Goal: Book appointment/travel/reservation

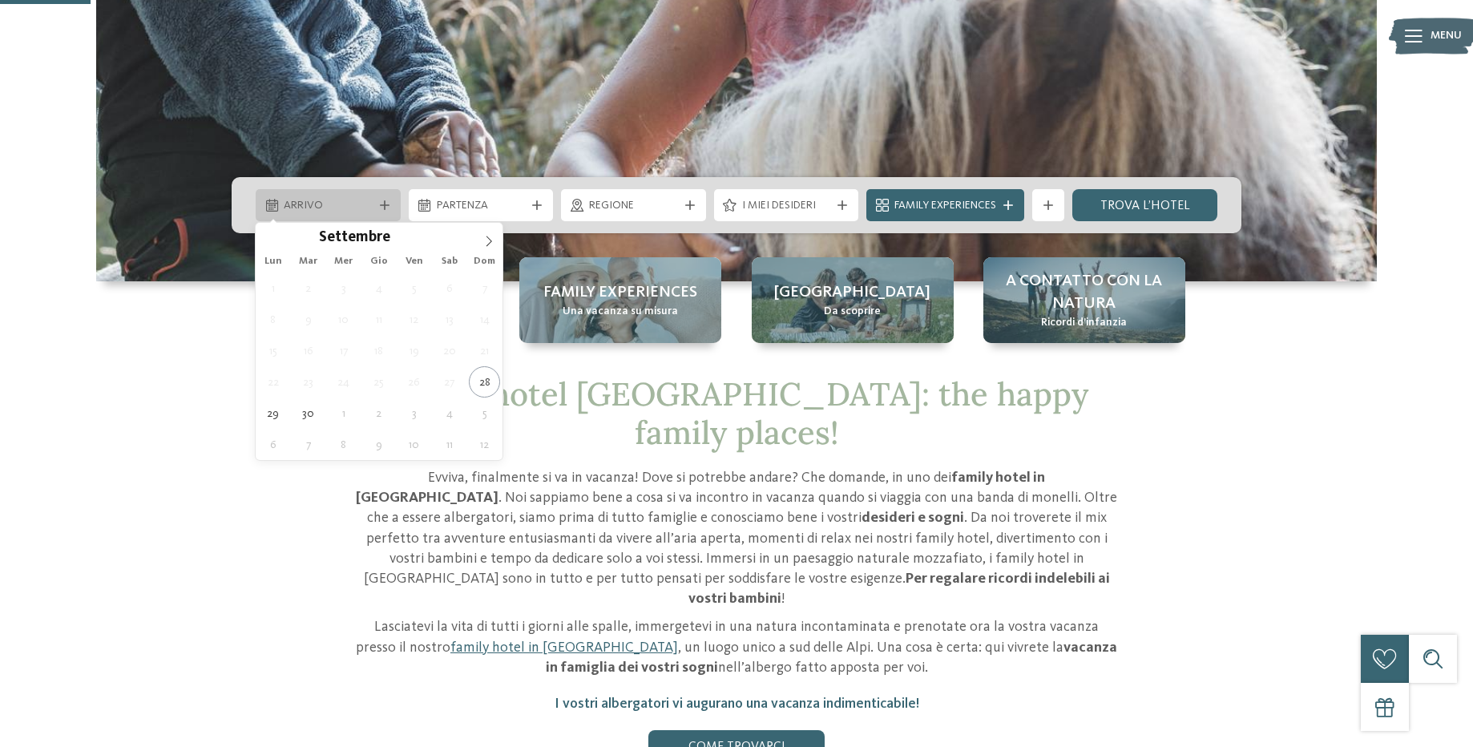
click at [342, 208] on span "Arrivo" at bounding box center [328, 206] width 89 height 16
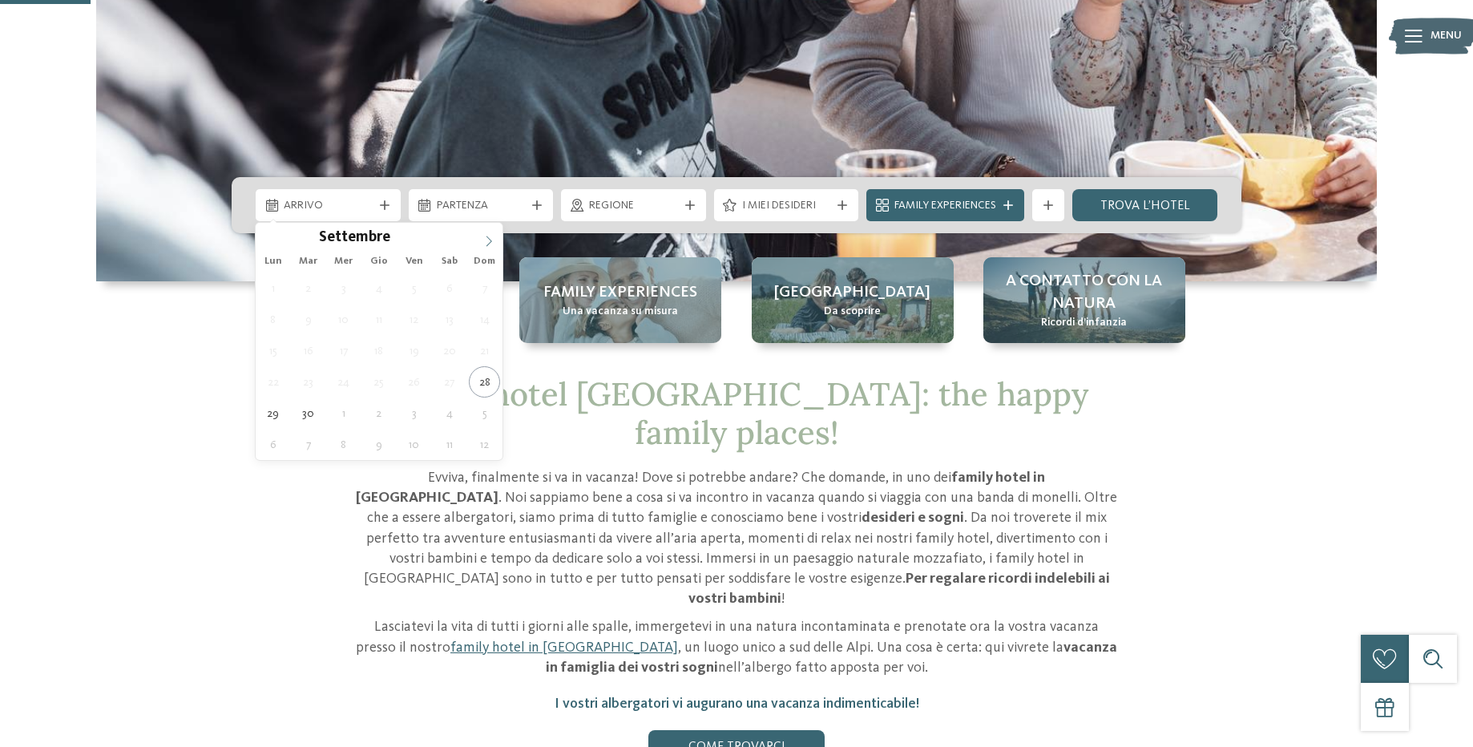
click at [478, 242] on span at bounding box center [488, 236] width 27 height 27
type input "****"
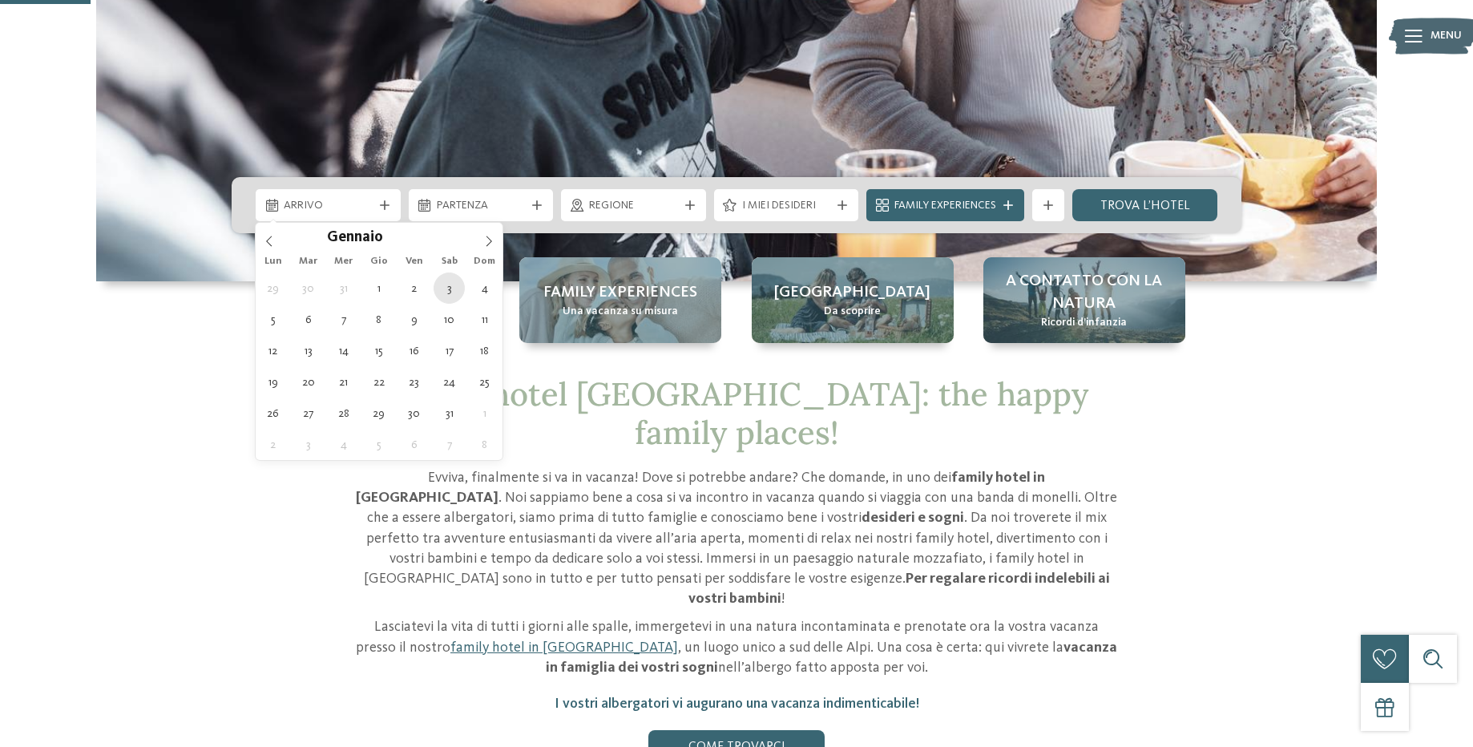
type div "[DATE]"
type input "****"
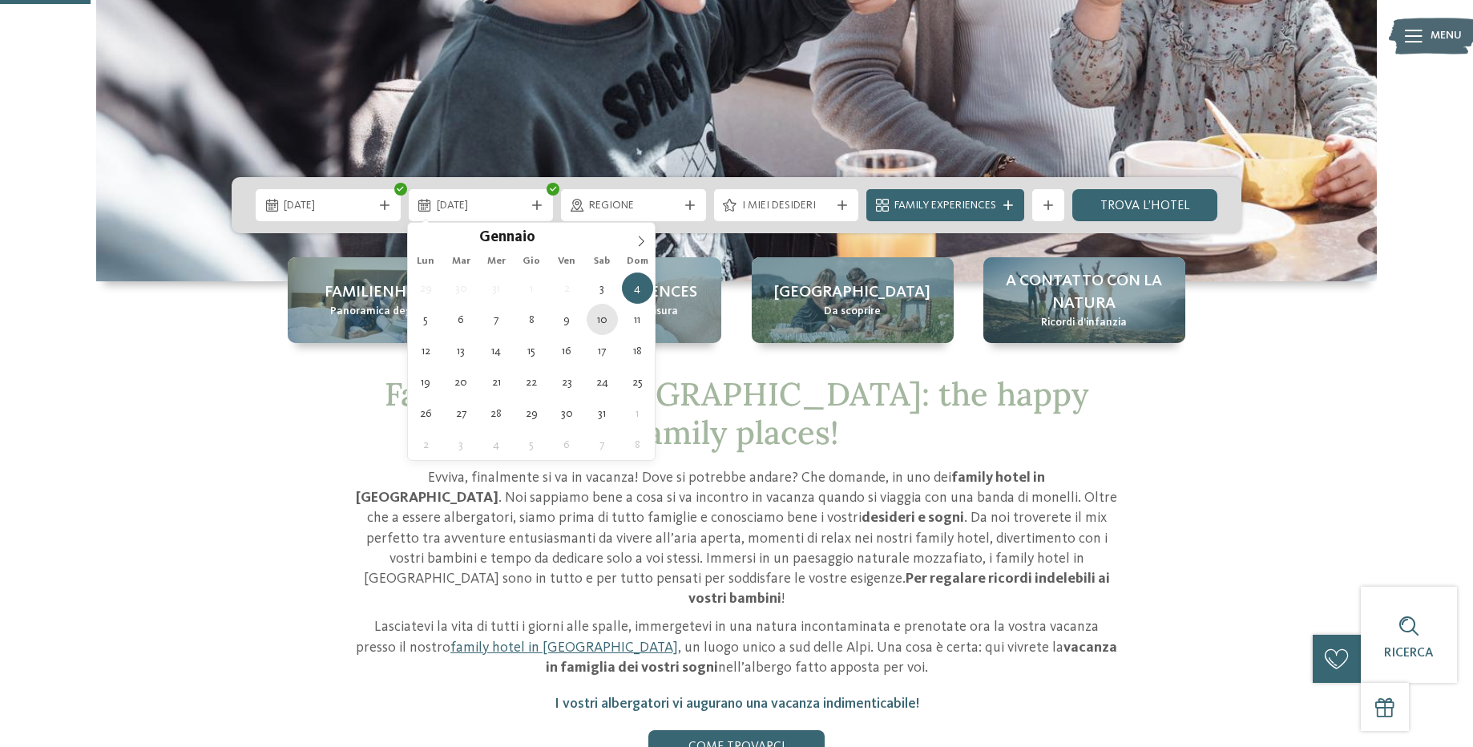
type div "[DATE]"
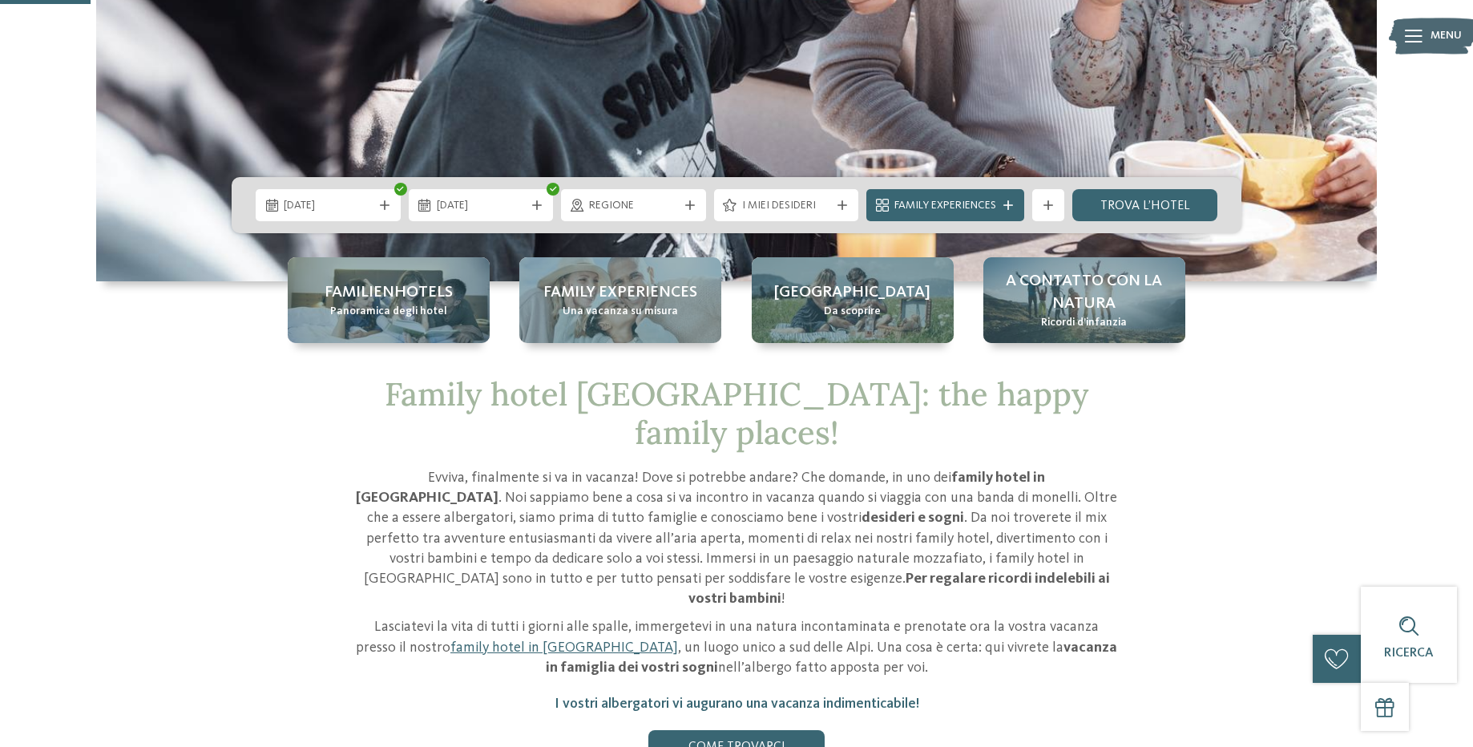
click at [620, 204] on span "Regione" at bounding box center [633, 206] width 89 height 16
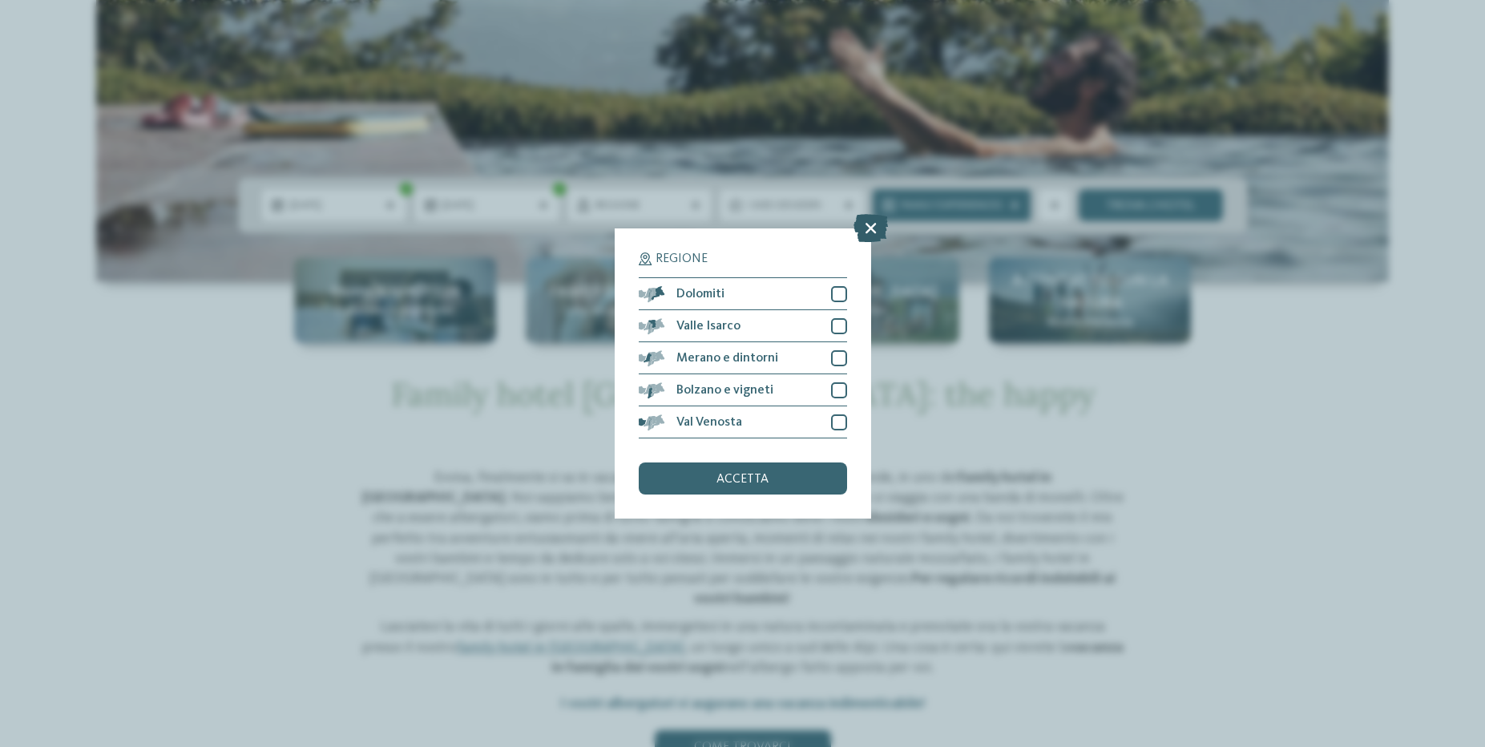
click at [869, 227] on icon at bounding box center [870, 228] width 34 height 28
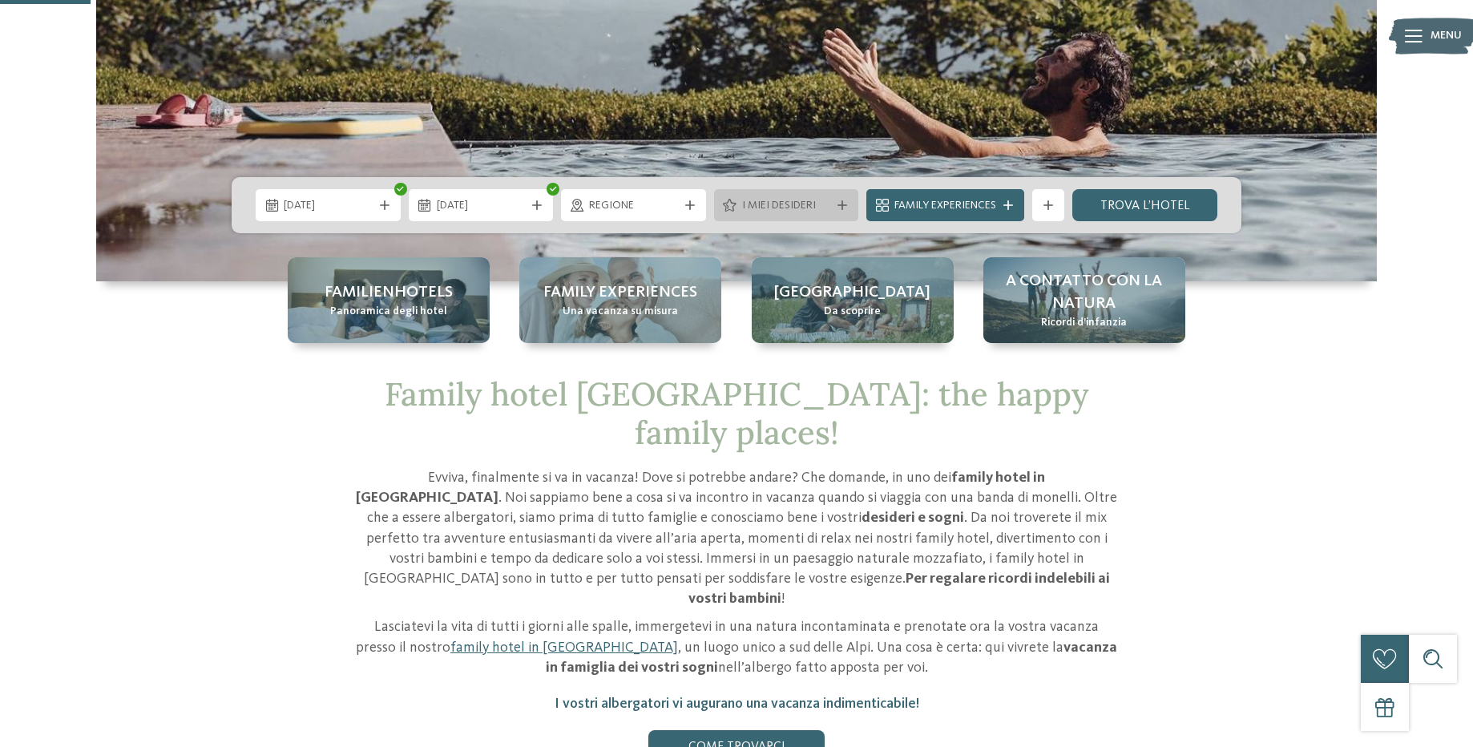
click at [742, 213] on span "I miei desideri" at bounding box center [786, 206] width 89 height 16
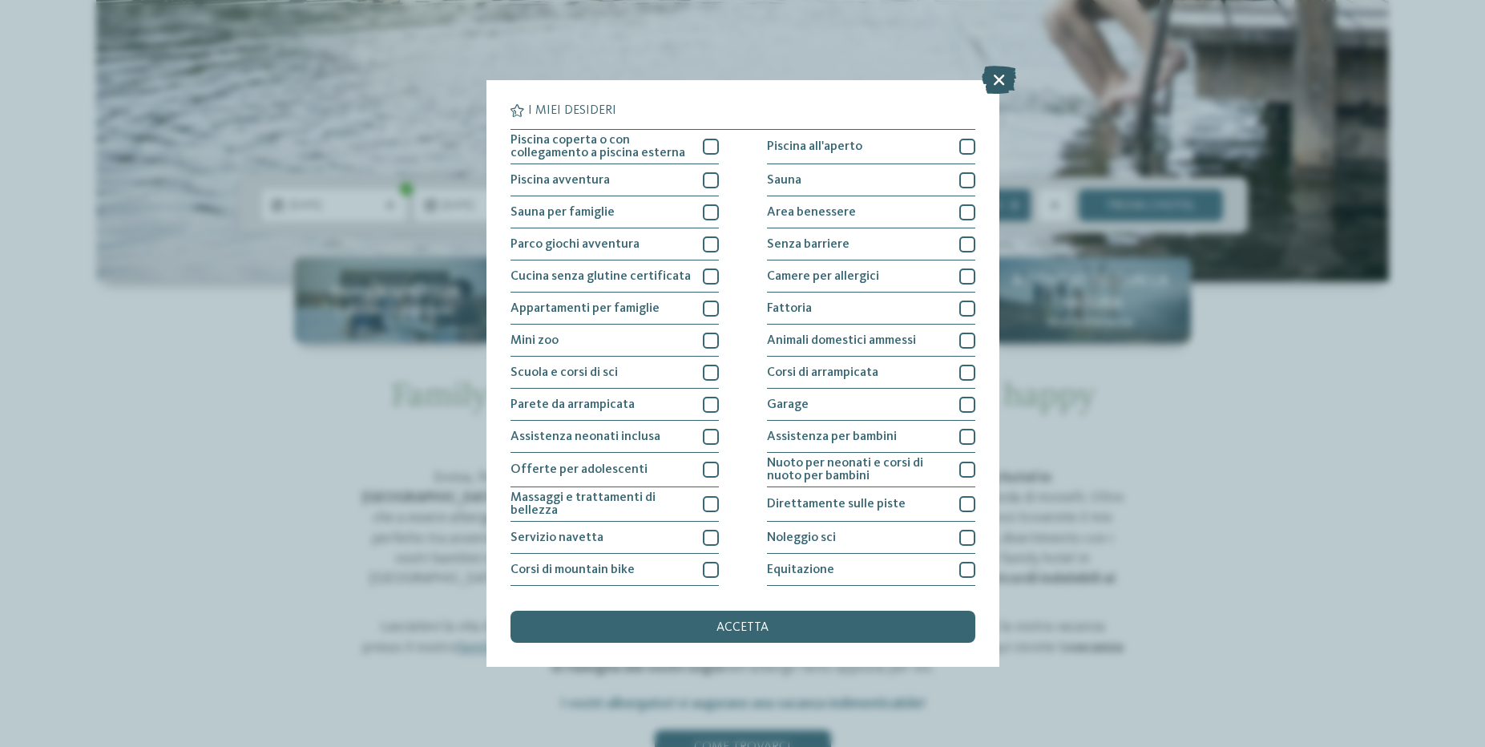
click at [992, 93] on icon at bounding box center [999, 80] width 34 height 28
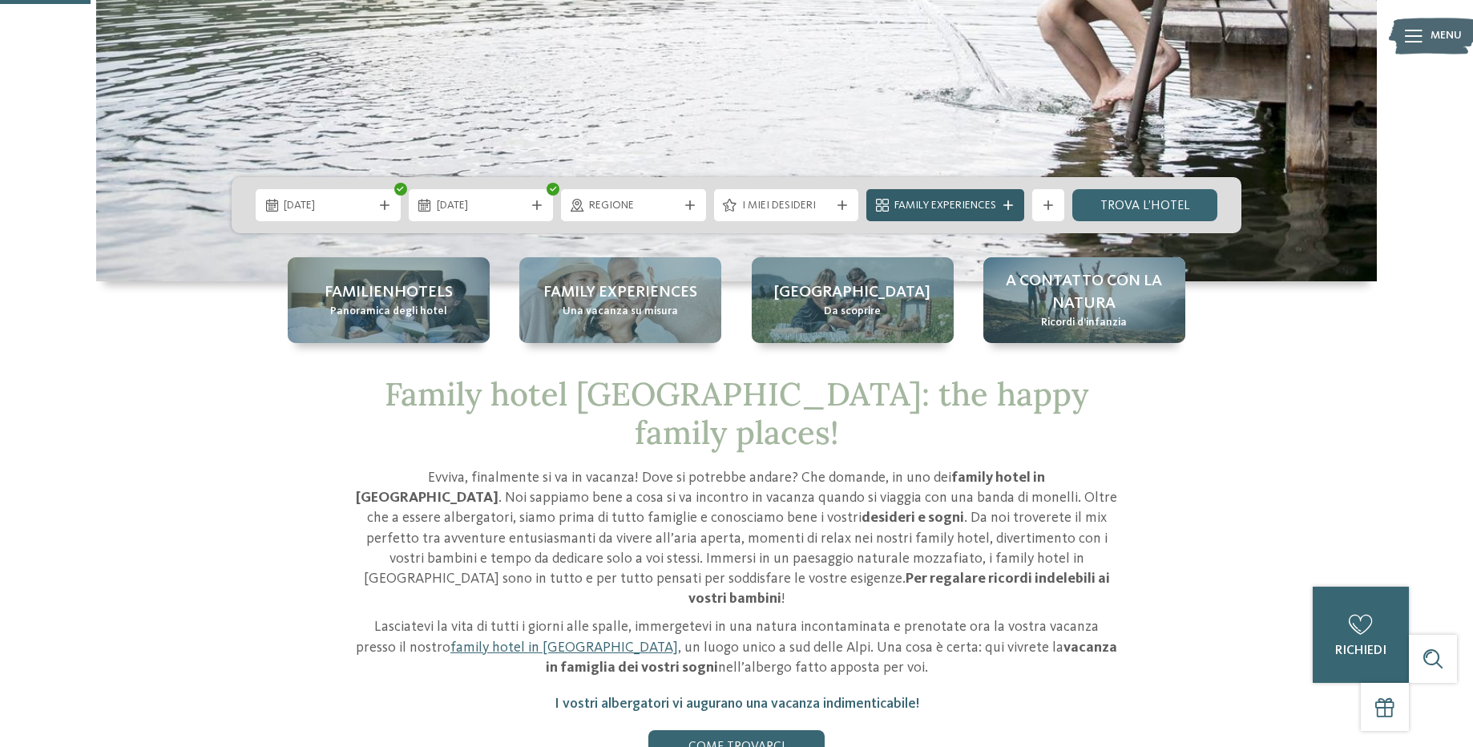
click at [990, 203] on span "Family Experiences" at bounding box center [945, 206] width 102 height 16
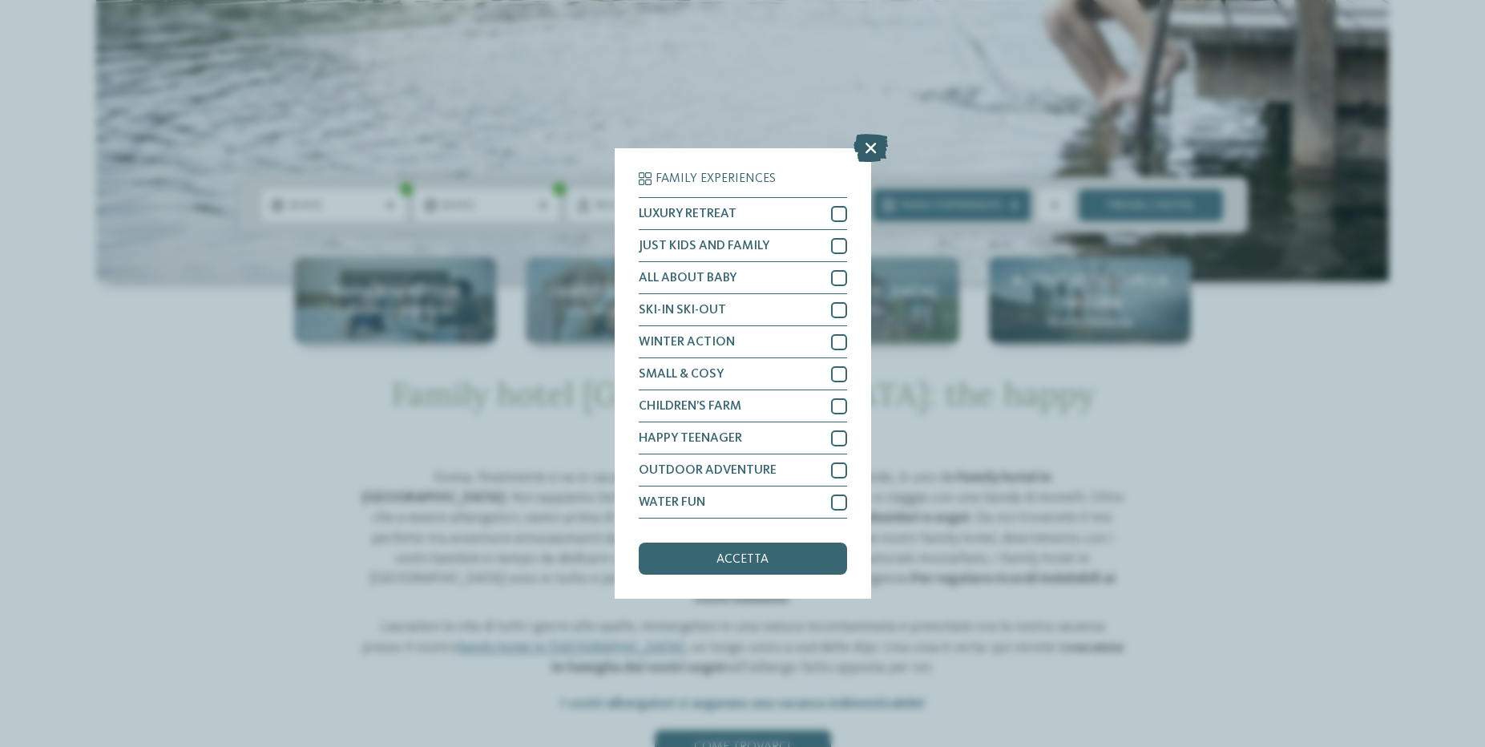
click at [865, 145] on icon at bounding box center [870, 148] width 34 height 28
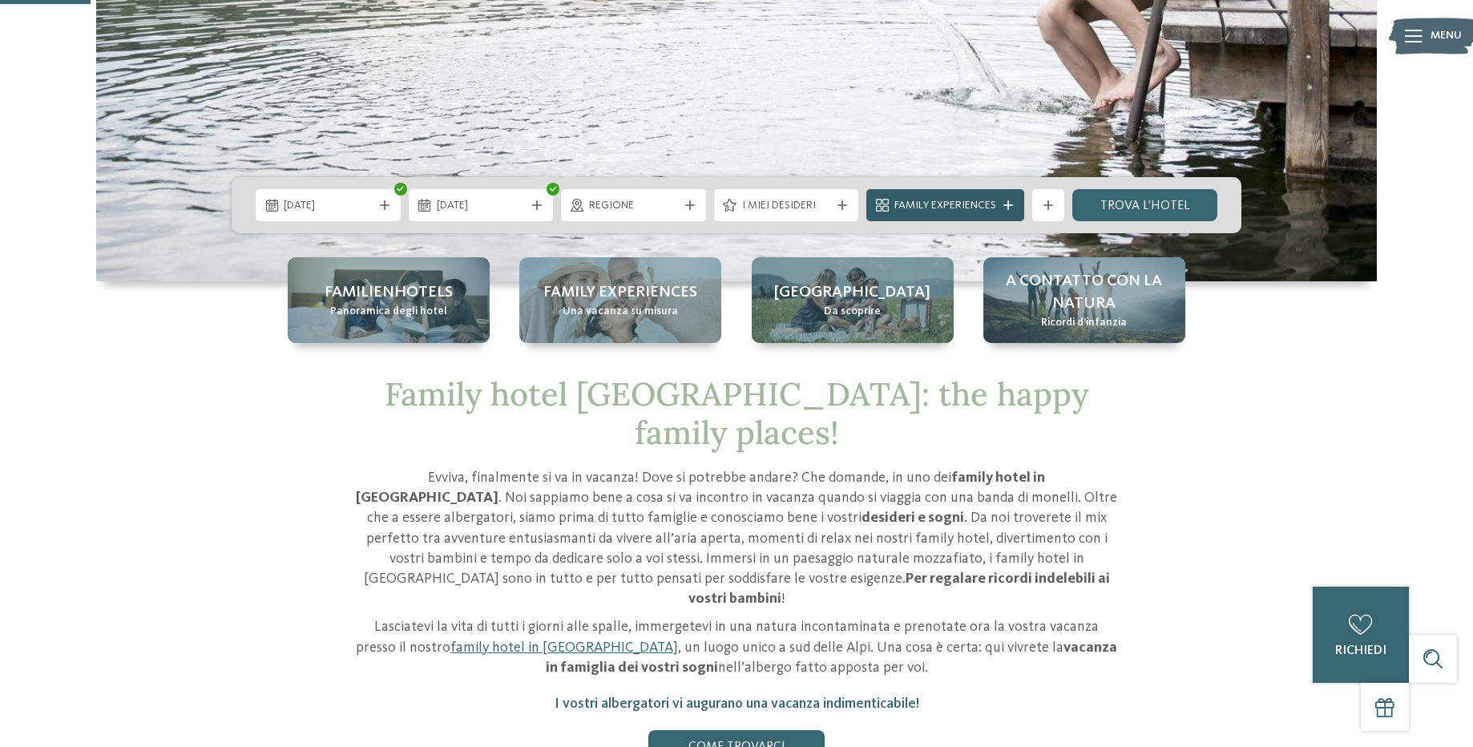
click at [931, 200] on span "Family Experiences" at bounding box center [945, 206] width 102 height 16
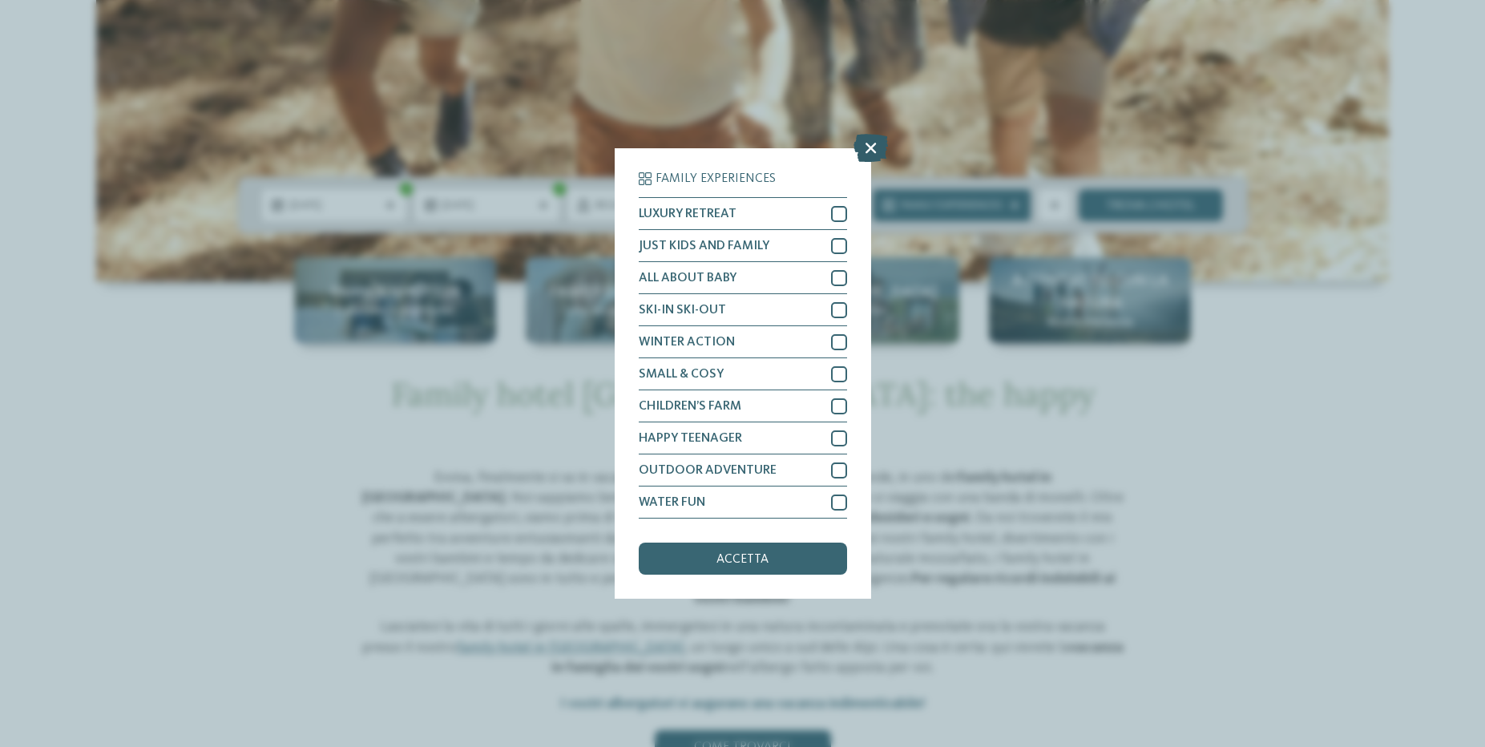
click at [861, 152] on icon at bounding box center [870, 148] width 34 height 28
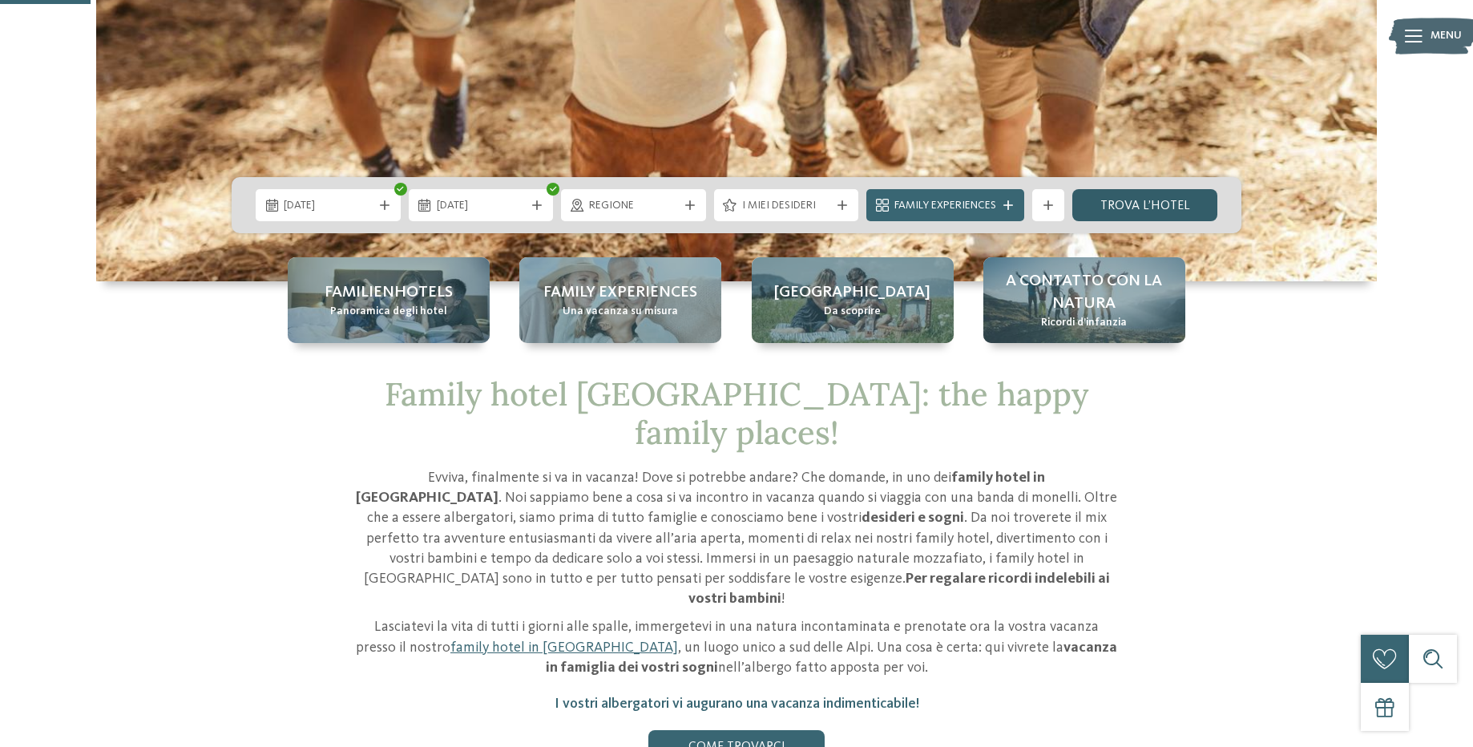
click at [1126, 192] on link "trova l’hotel" at bounding box center [1144, 205] width 145 height 32
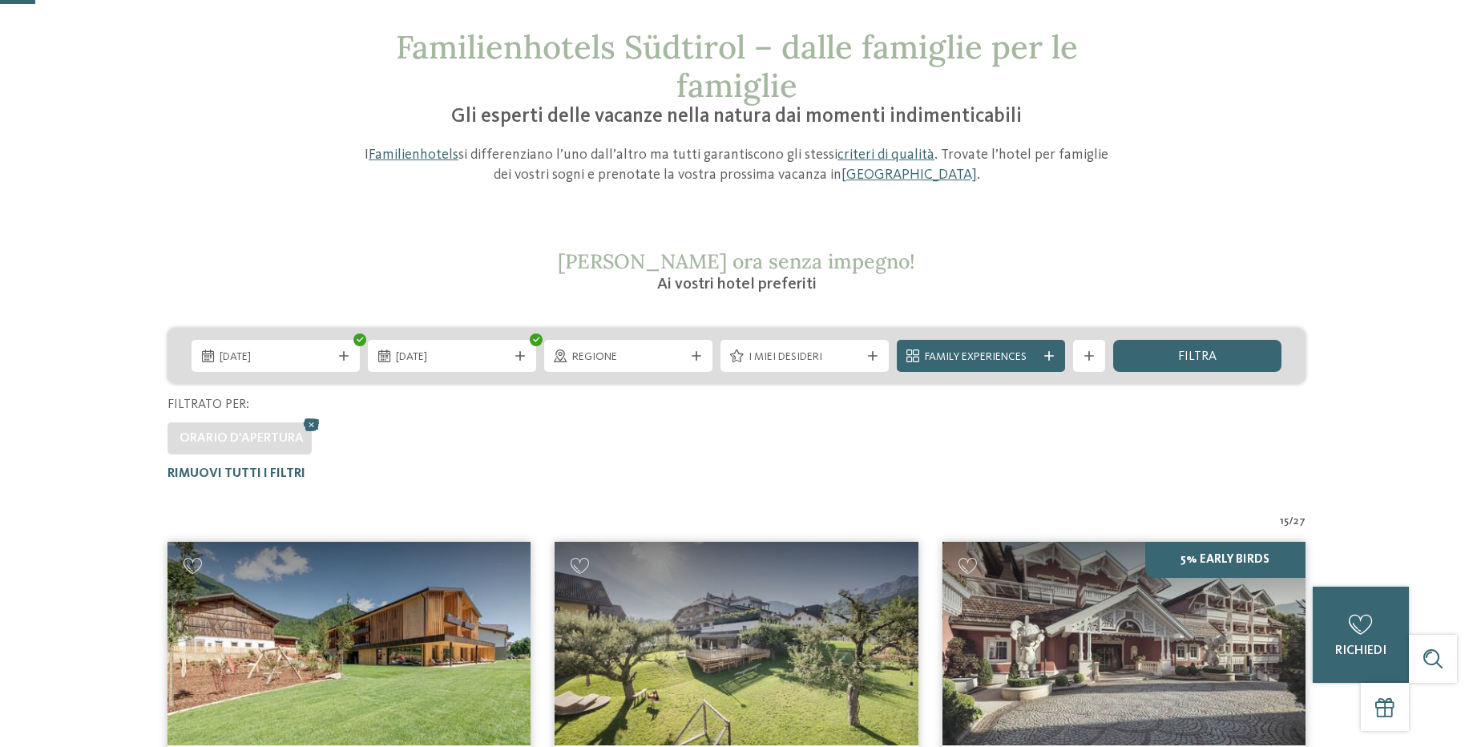
scroll to position [80, 0]
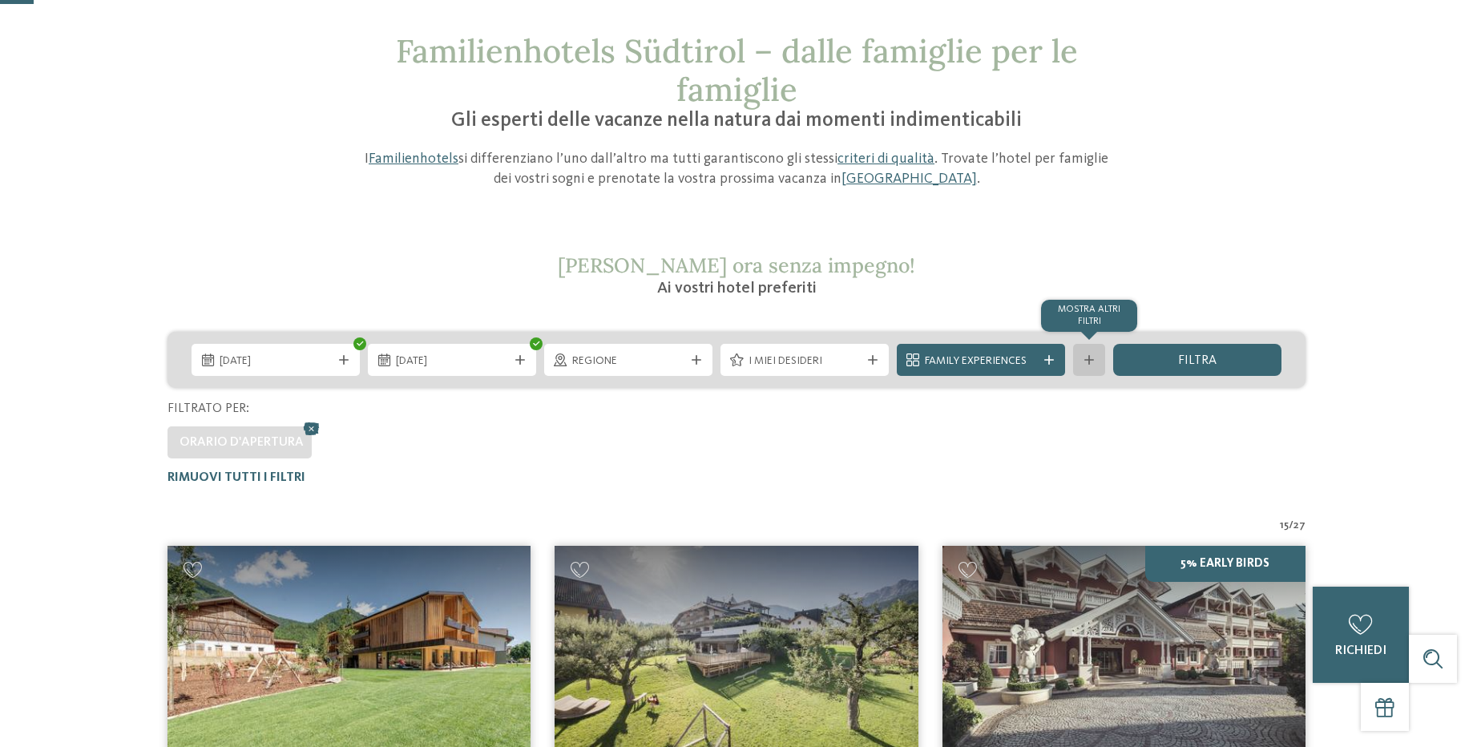
click at [1095, 353] on div "mostra altri filtri" at bounding box center [1089, 360] width 32 height 32
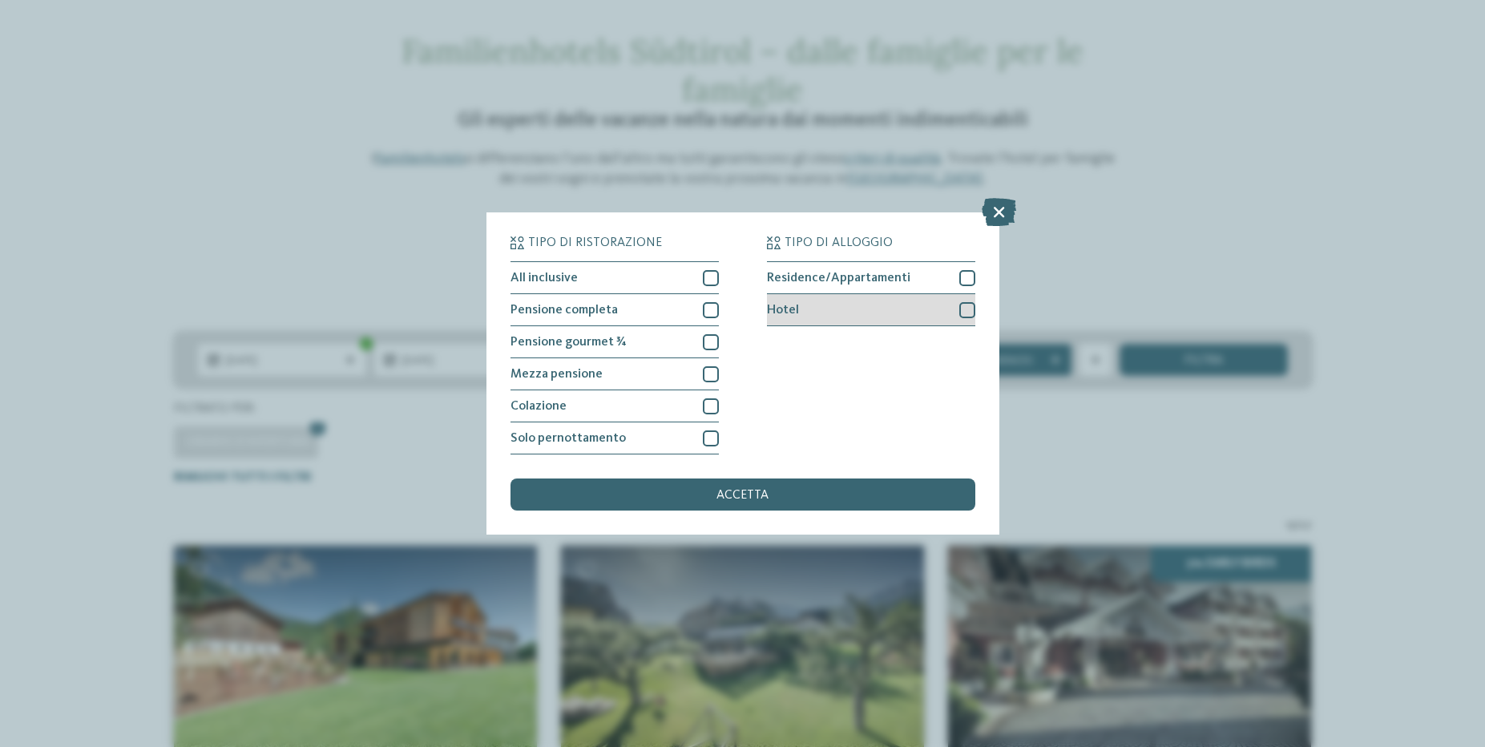
click at [840, 308] on div "Hotel" at bounding box center [871, 310] width 208 height 32
click at [663, 379] on div "Mezza pensione" at bounding box center [614, 374] width 208 height 32
click at [683, 494] on div "accetta" at bounding box center [742, 494] width 465 height 32
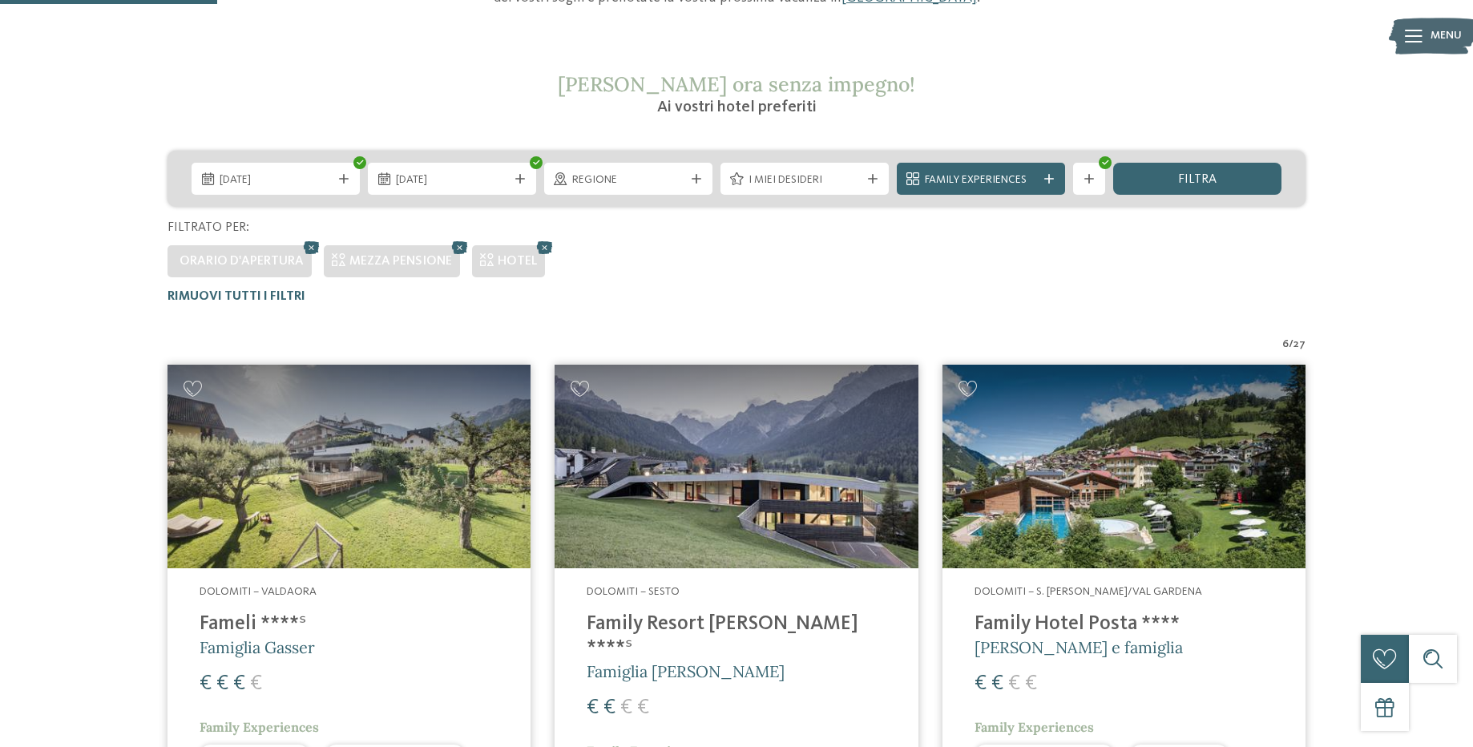
scroll to position [265, 0]
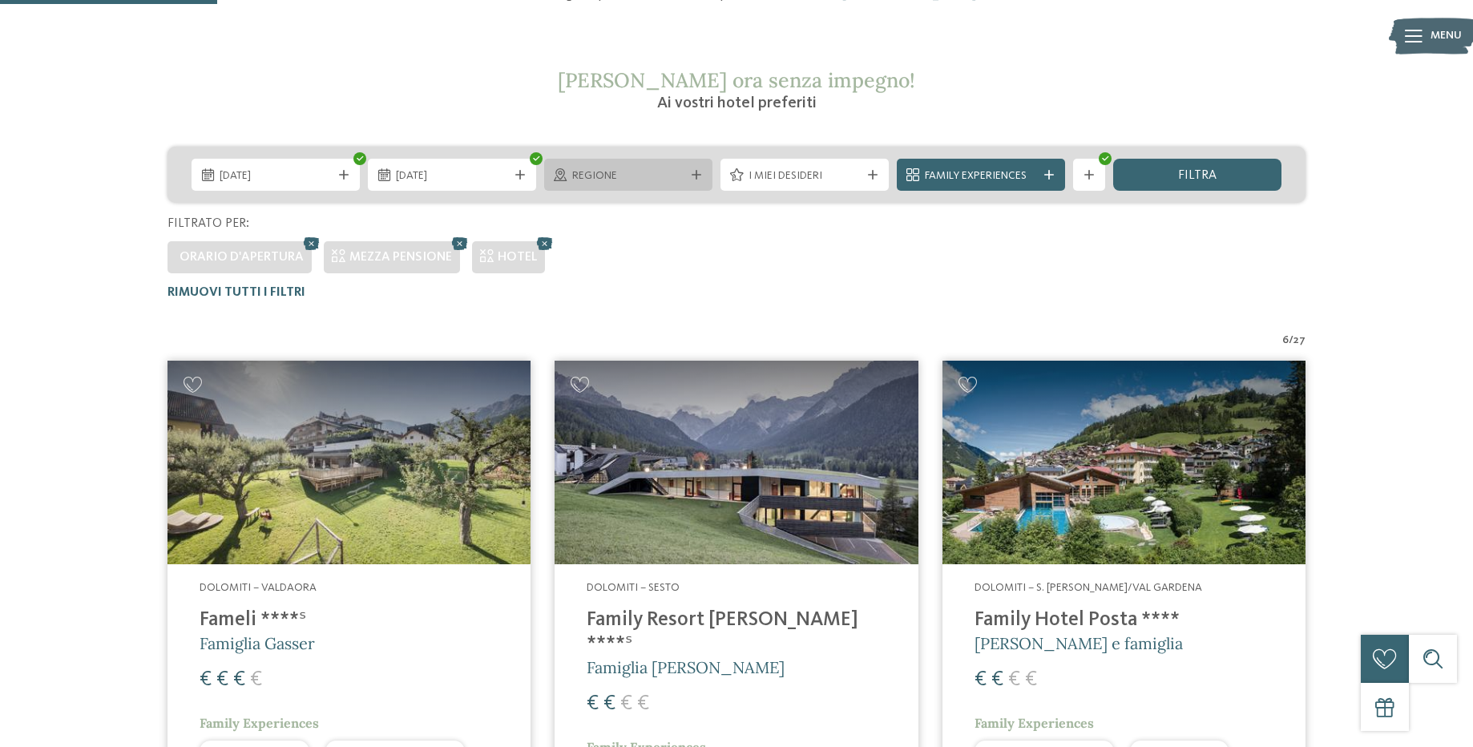
click at [630, 180] on span "Regione" at bounding box center [628, 176] width 112 height 16
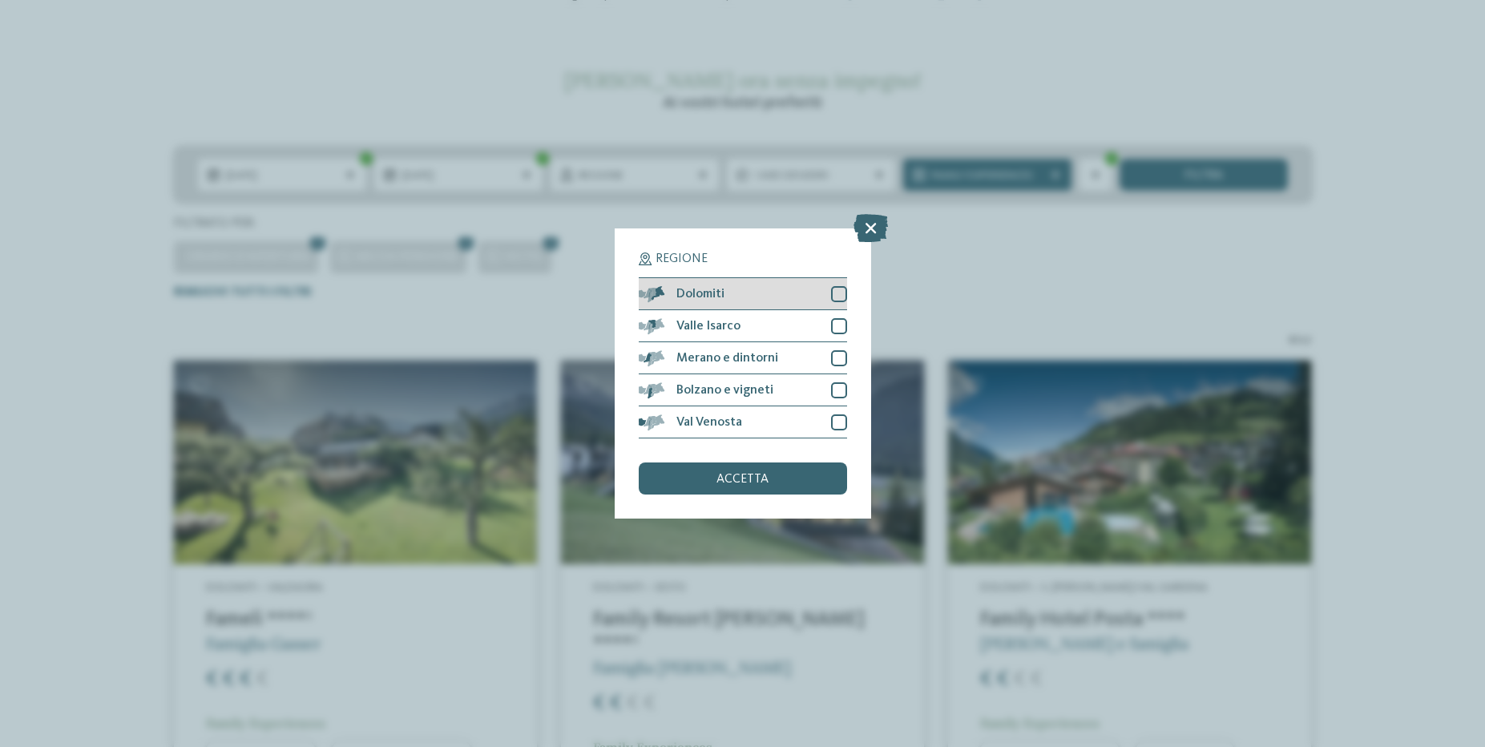
click at [834, 292] on div at bounding box center [839, 294] width 16 height 16
click at [843, 389] on div at bounding box center [839, 390] width 16 height 16
click at [822, 486] on div "accetta" at bounding box center [743, 478] width 208 height 32
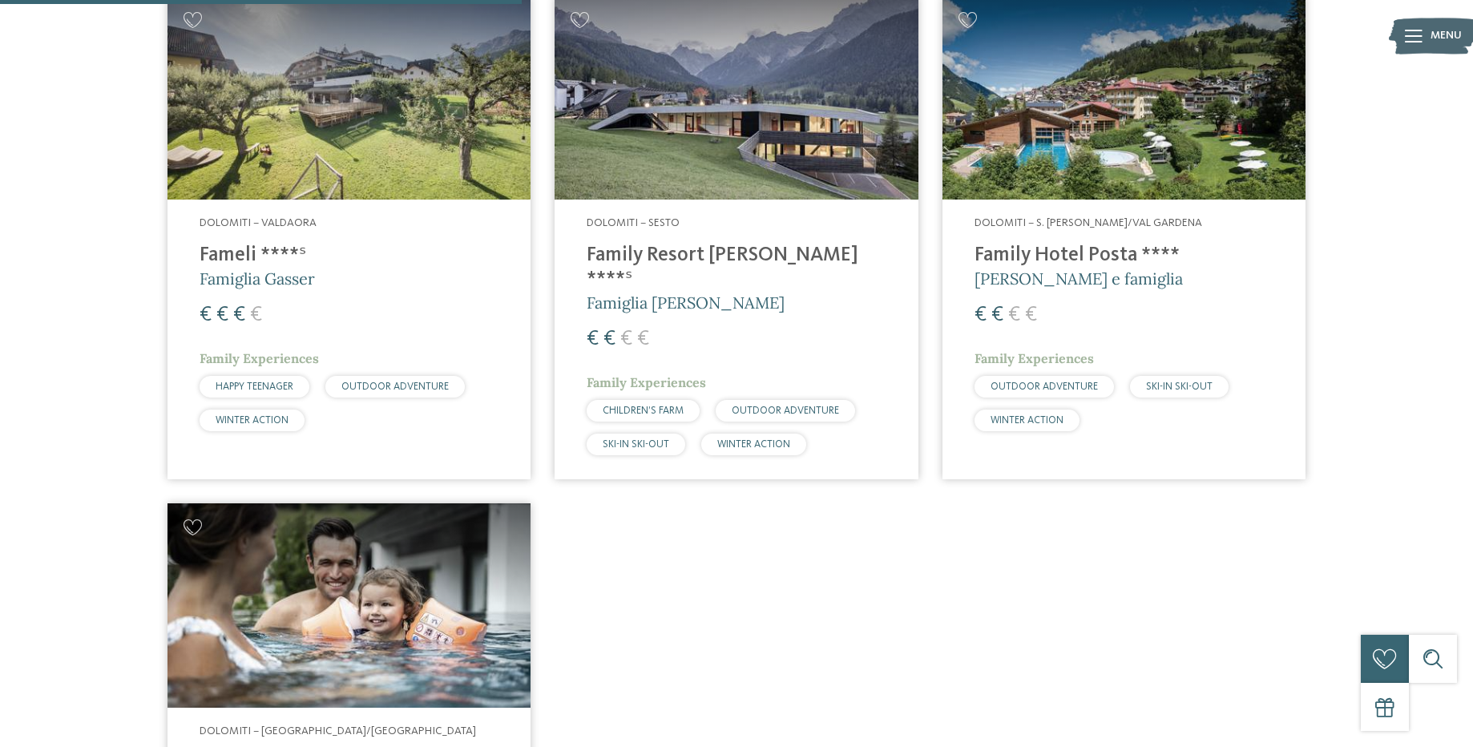
scroll to position [587, 0]
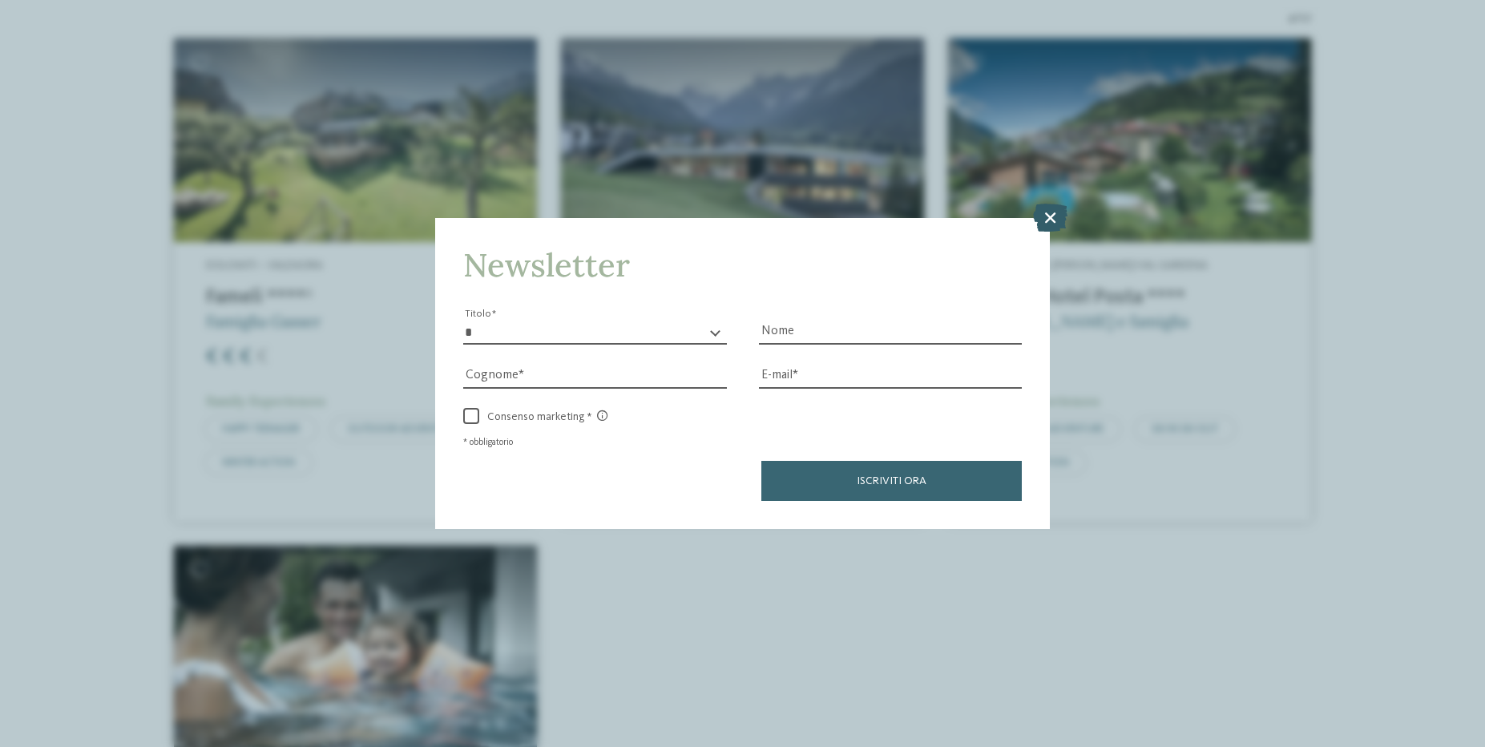
click at [1056, 211] on icon at bounding box center [1050, 217] width 34 height 28
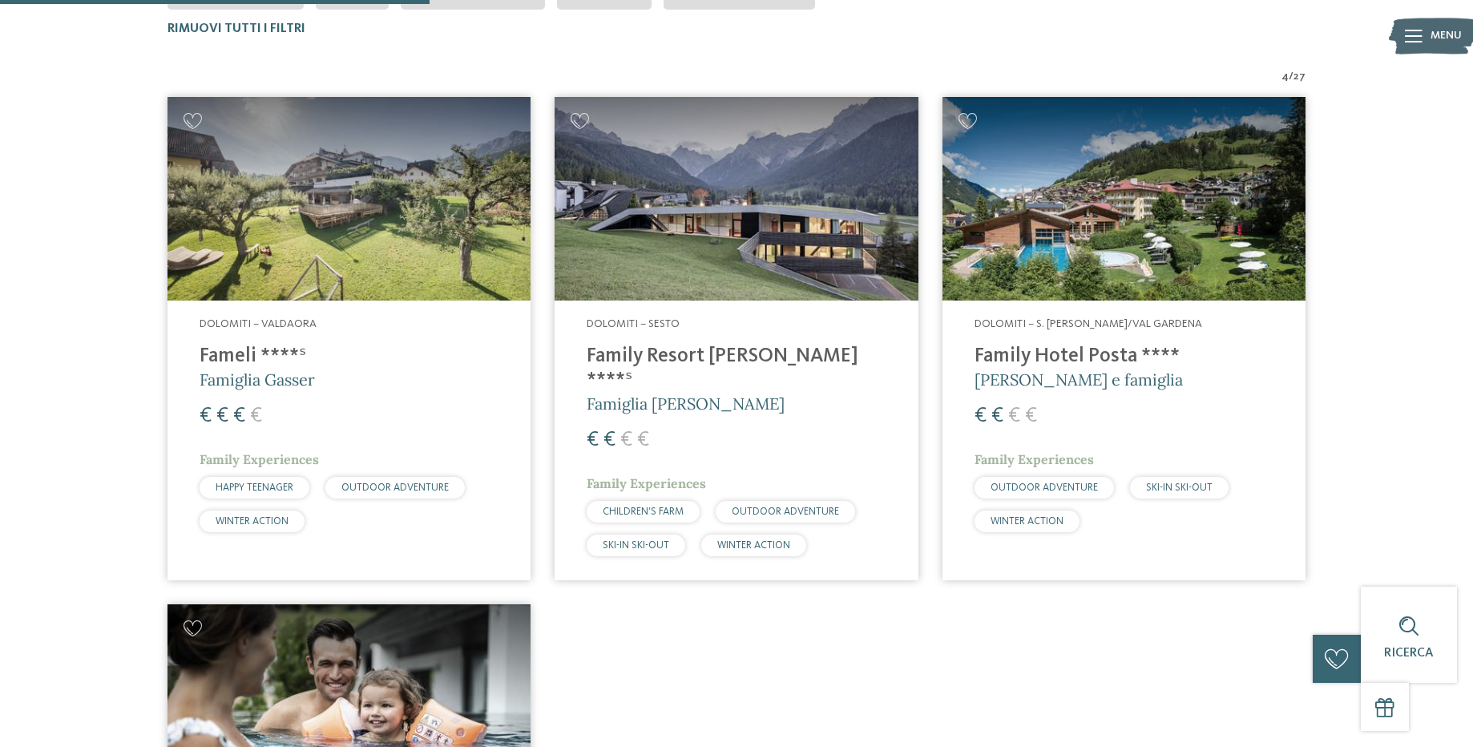
scroll to position [541, 0]
